Goal: Task Accomplishment & Management: Complete application form

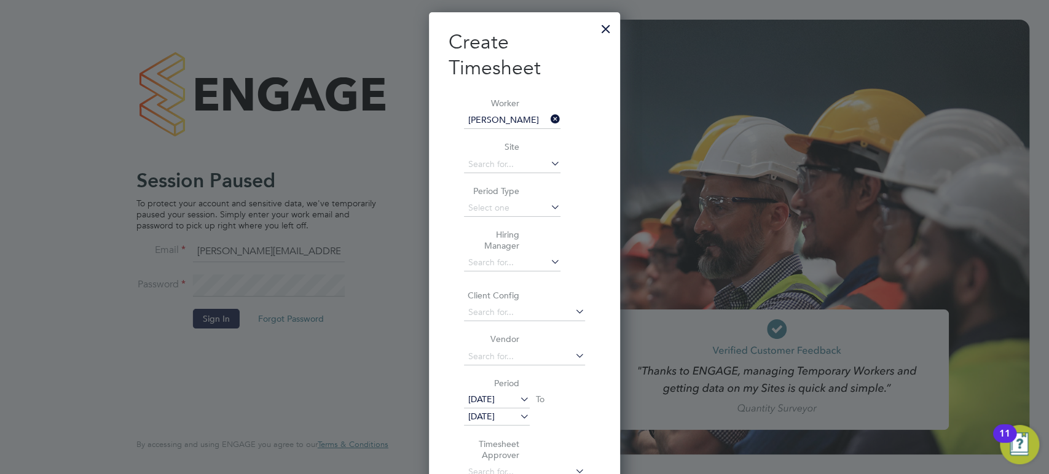
click at [606, 25] on div at bounding box center [606, 26] width 22 height 22
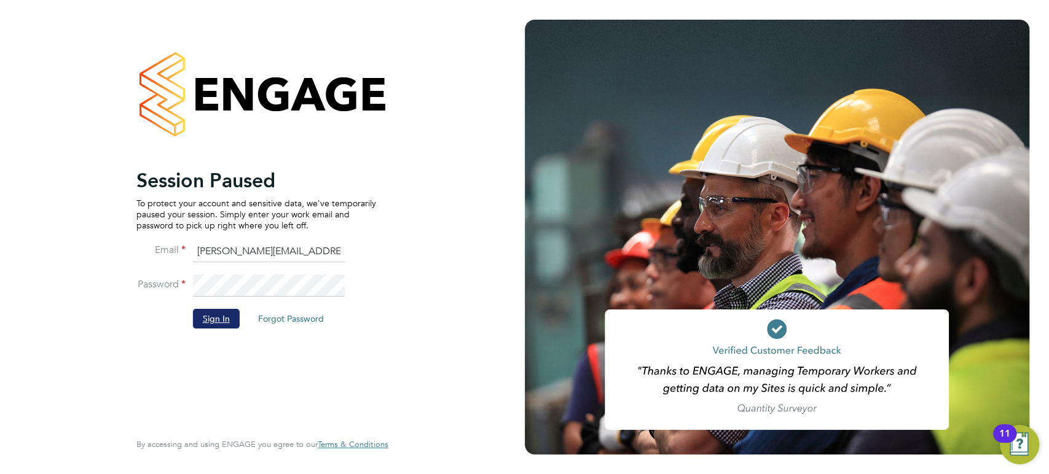
click at [216, 321] on button "Sign In" at bounding box center [216, 319] width 47 height 20
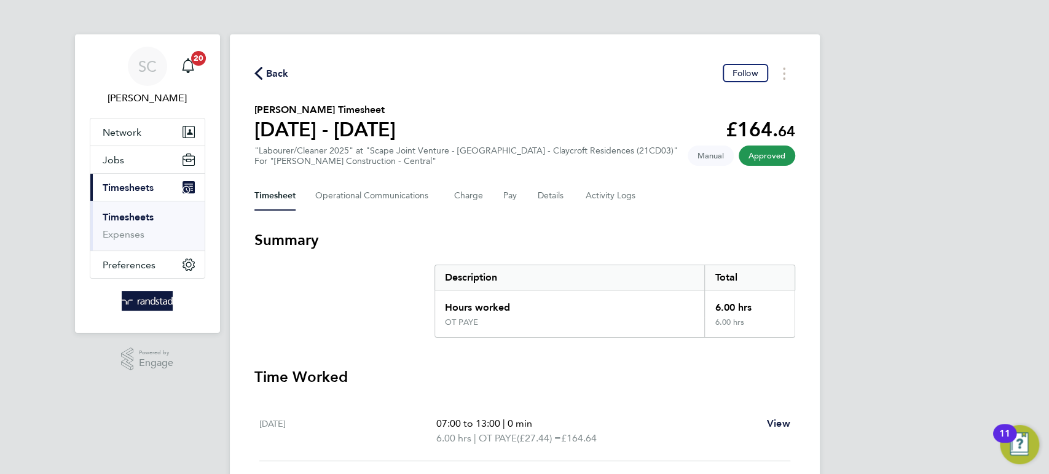
click at [265, 71] on span "Back" at bounding box center [271, 73] width 34 height 12
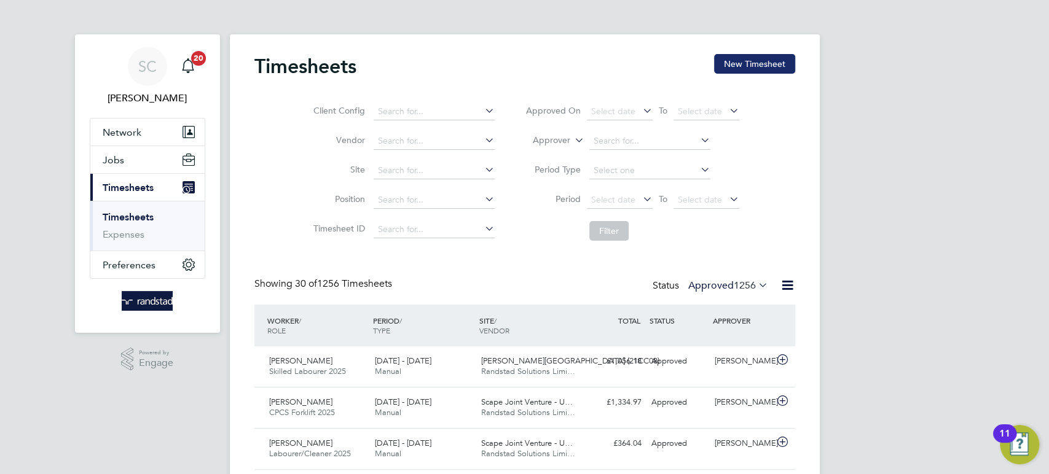
click at [740, 64] on button "New Timesheet" at bounding box center [754, 64] width 81 height 20
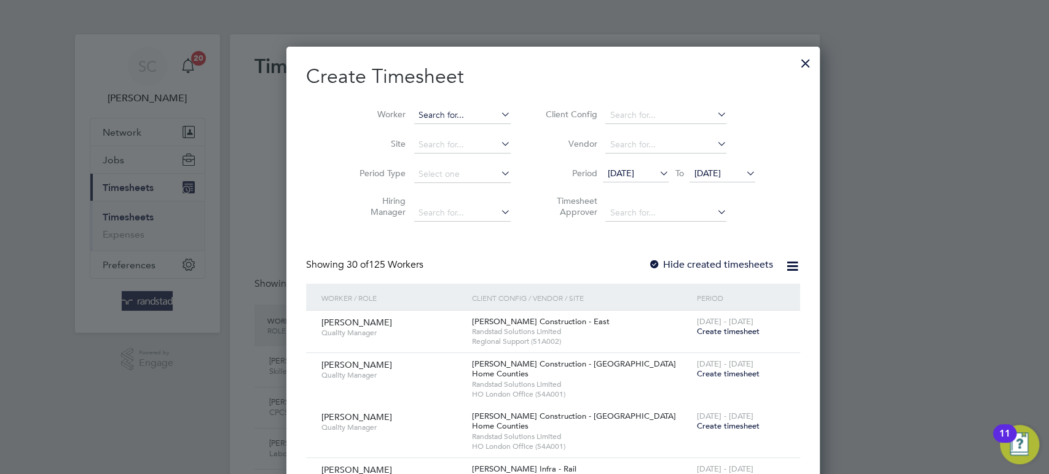
scroll to position [2629, 476]
click at [427, 110] on input at bounding box center [462, 115] width 96 height 17
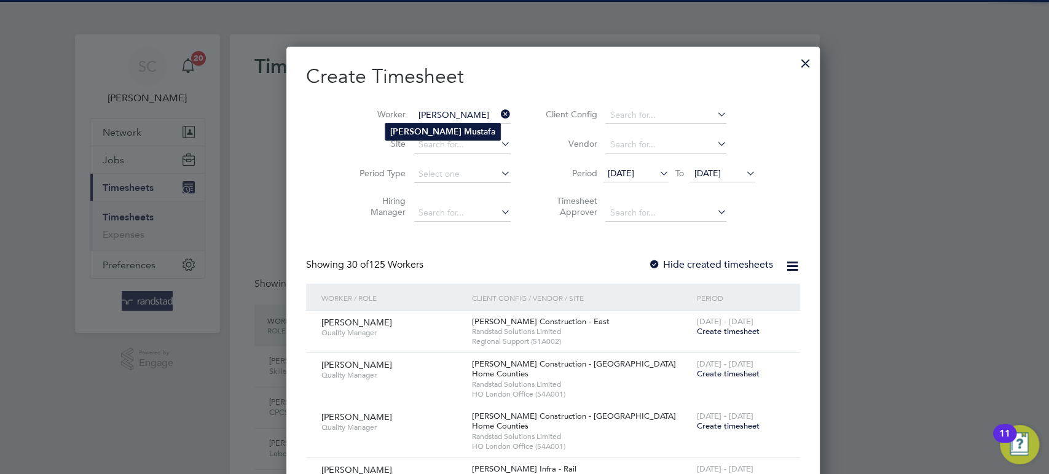
click at [424, 125] on li "[PERSON_NAME] tafa" at bounding box center [442, 131] width 115 height 17
type input "[PERSON_NAME]"
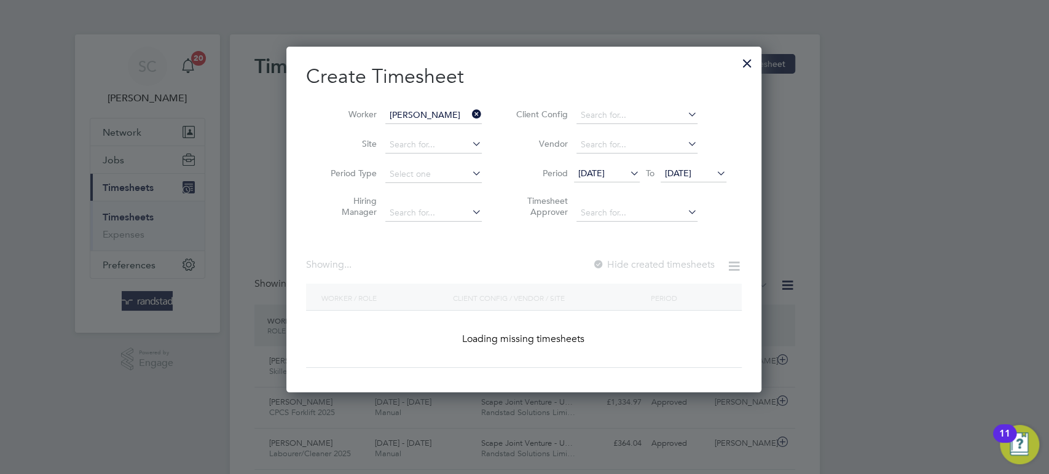
scroll to position [330, 476]
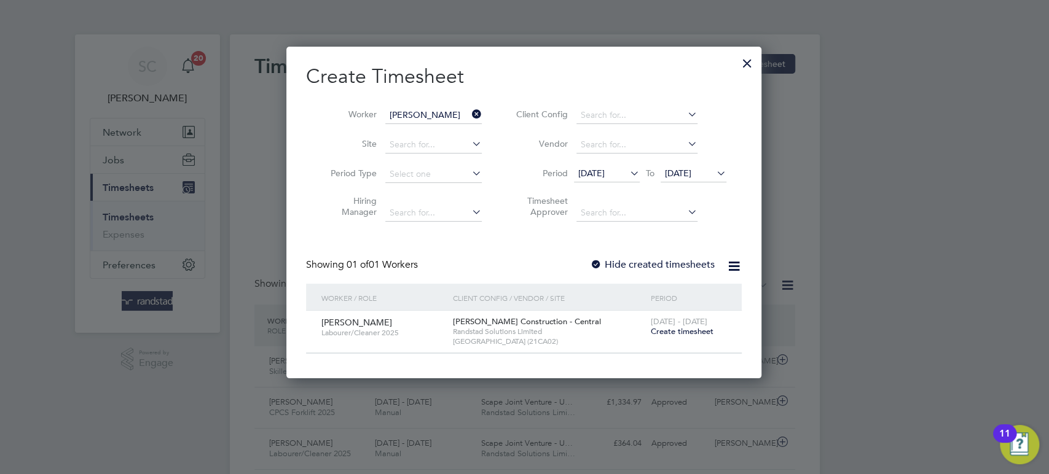
click at [686, 329] on span "Create timesheet" at bounding box center [681, 331] width 63 height 10
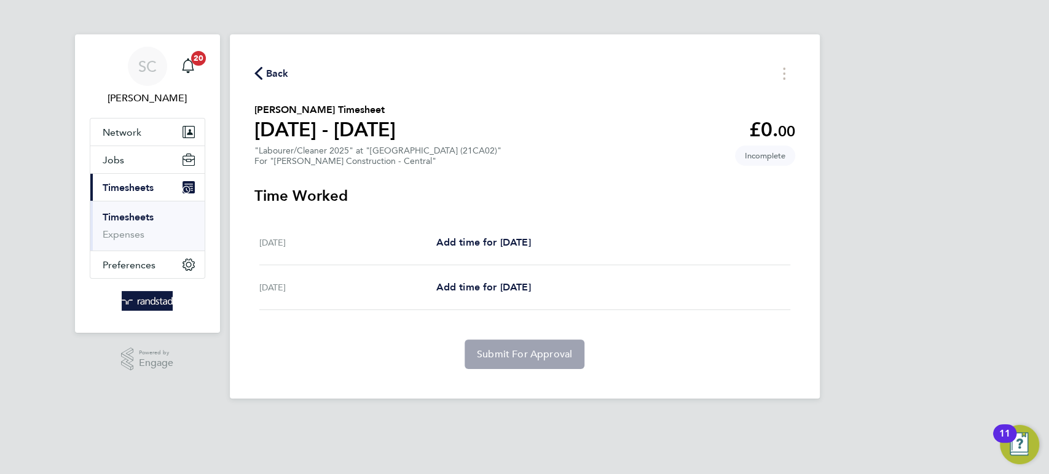
click at [279, 76] on span "Back" at bounding box center [277, 73] width 23 height 15
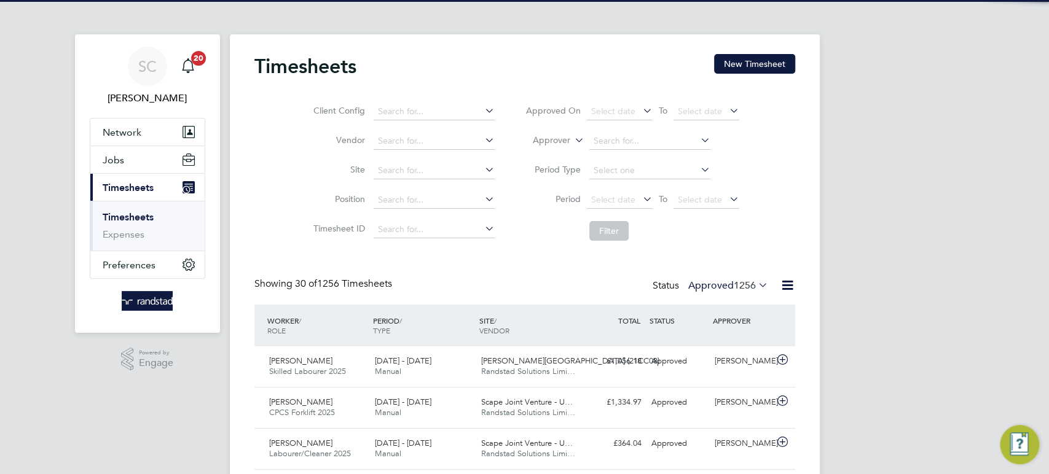
scroll to position [31, 106]
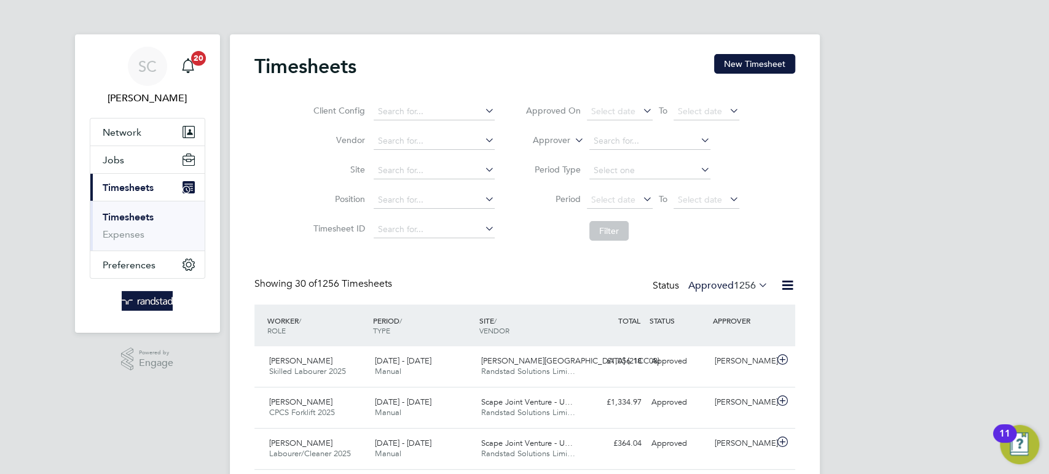
click at [733, 68] on button "New Timesheet" at bounding box center [754, 64] width 81 height 20
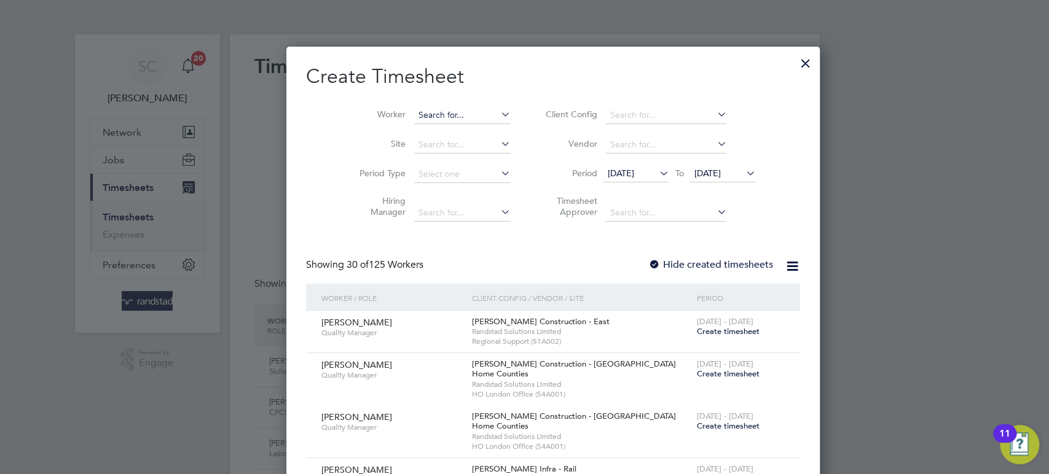
scroll to position [2629, 476]
click at [414, 119] on input at bounding box center [462, 115] width 96 height 17
click at [405, 128] on b "an" at bounding box center [404, 132] width 10 height 10
type input "[PERSON_NAME]"
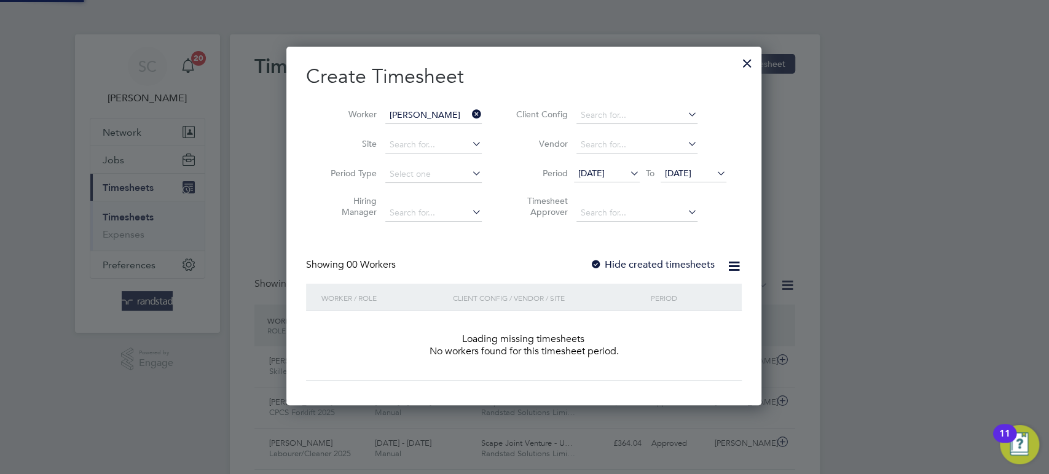
scroll to position [345, 476]
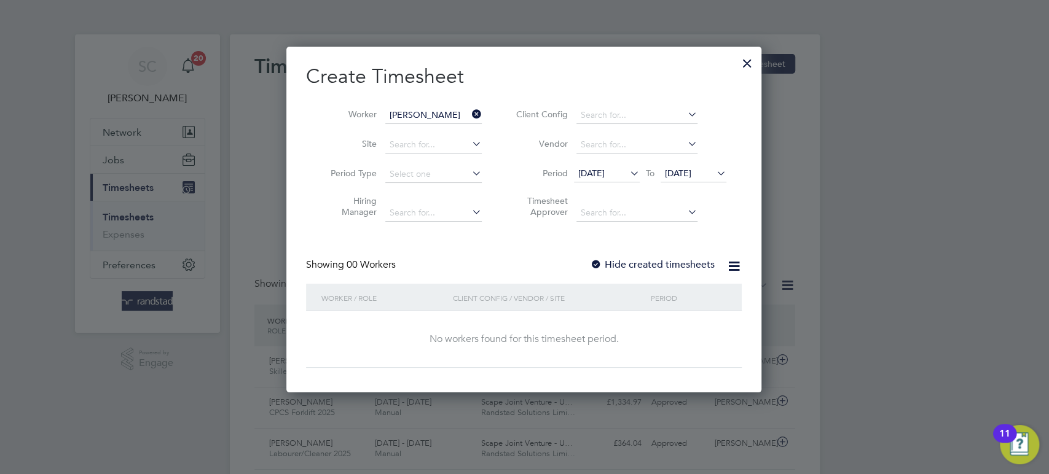
click at [600, 265] on div at bounding box center [596, 265] width 12 height 12
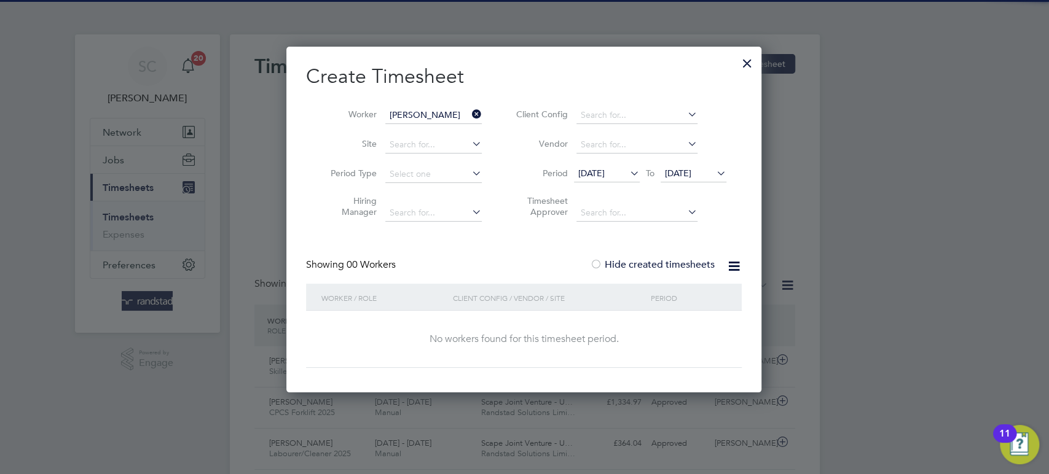
click at [678, 174] on span "[DATE]" at bounding box center [678, 173] width 26 height 11
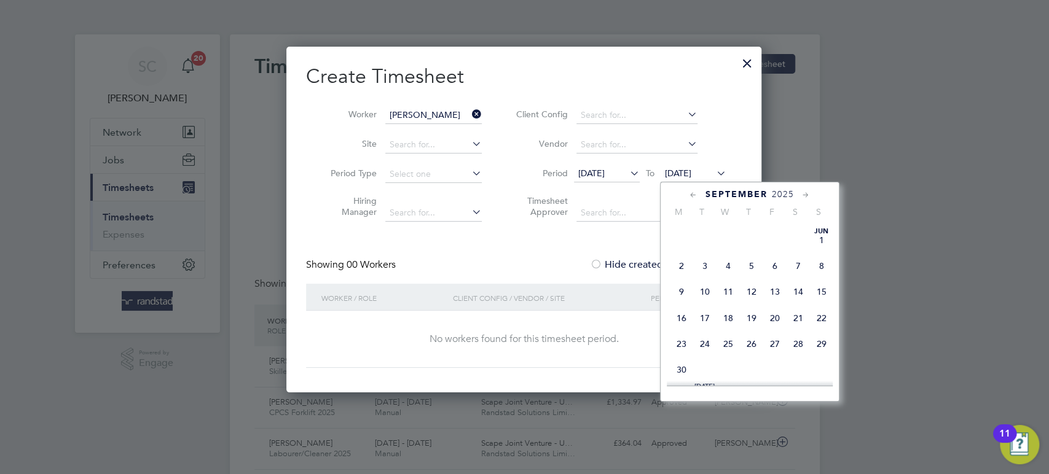
scroll to position [458, 0]
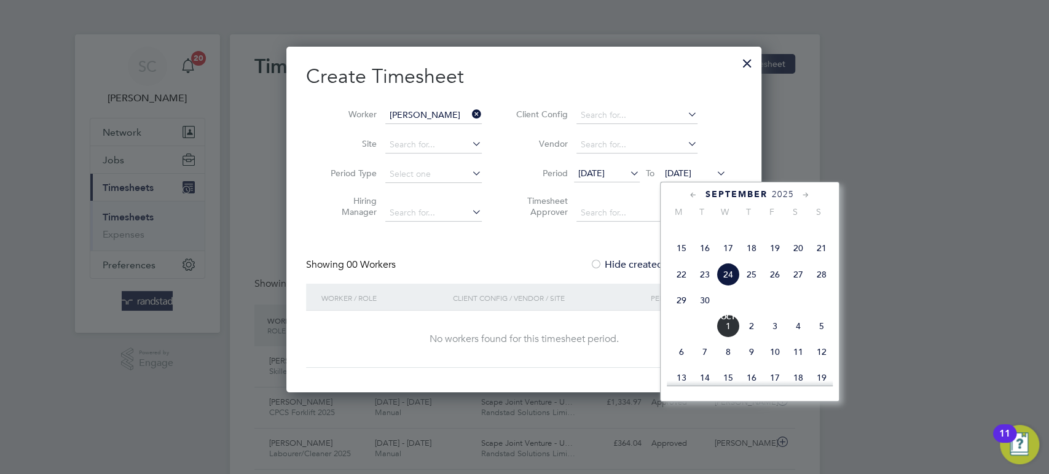
click at [776, 286] on span "26" at bounding box center [774, 274] width 23 height 23
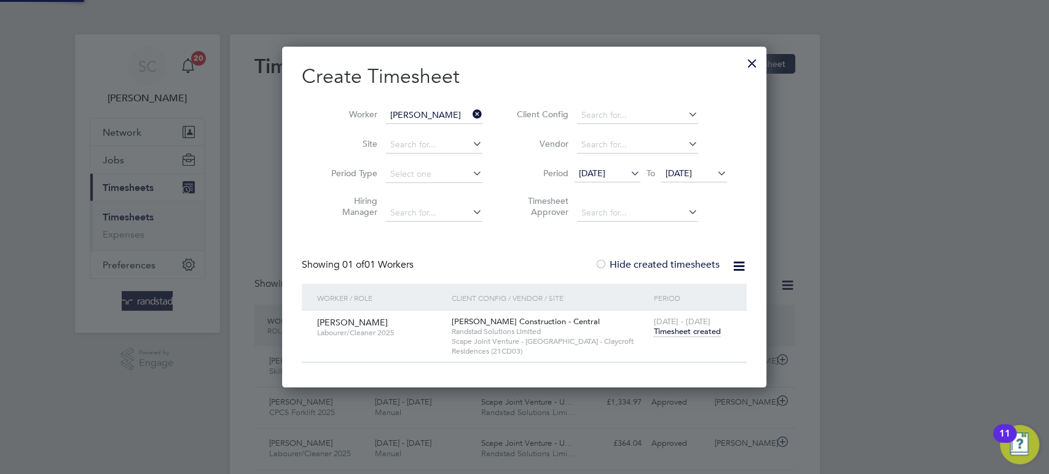
scroll to position [340, 484]
click at [689, 334] on span "Timesheet created" at bounding box center [686, 331] width 67 height 11
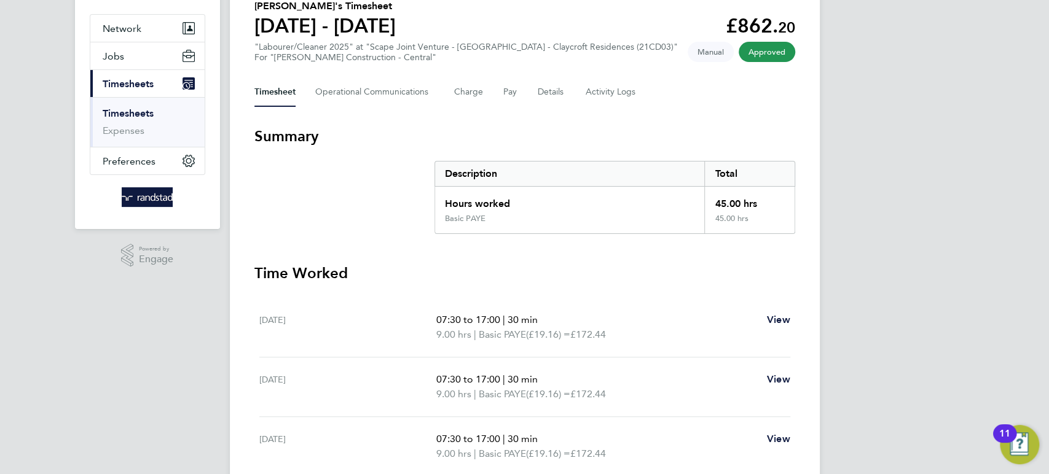
scroll to position [25, 0]
